Goal: Navigation & Orientation: Find specific page/section

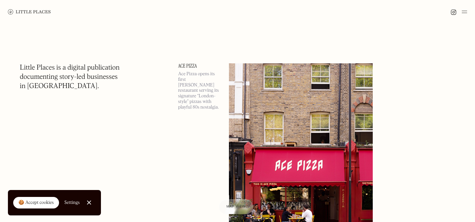
click at [89, 205] on link "Close Cookie Popup" at bounding box center [88, 202] width 13 height 13
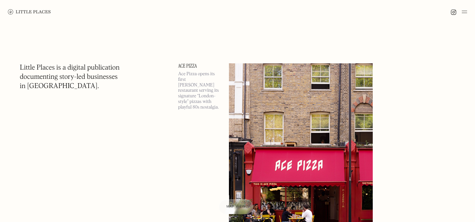
click at [29, 9] on img at bounding box center [29, 11] width 43 height 5
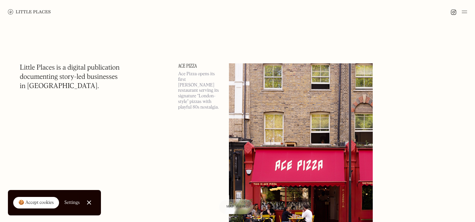
click at [465, 12] on img at bounding box center [464, 12] width 5 height 8
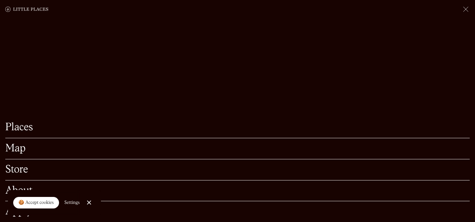
click at [20, 149] on link "Map" at bounding box center [237, 148] width 464 height 10
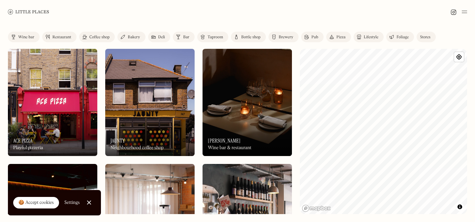
click at [61, 35] on div "Restaurant" at bounding box center [61, 37] width 19 height 4
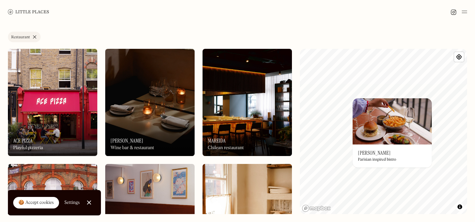
click at [365, 151] on h3 "[PERSON_NAME]" at bounding box center [374, 153] width 33 height 6
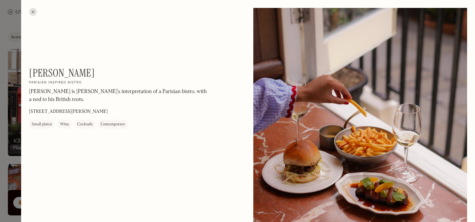
click at [32, 11] on div at bounding box center [33, 12] width 8 height 8
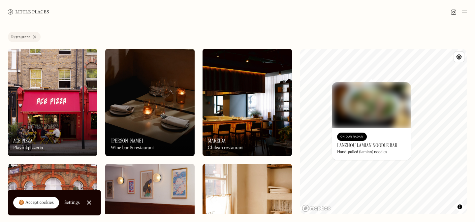
click at [298, 111] on div "Label Restaurant Wine bar Restaurant Coffee shop Bakery Deli Bar Taproom Bottle…" at bounding box center [237, 123] width 475 height 198
